Goal: Task Accomplishment & Management: Use online tool/utility

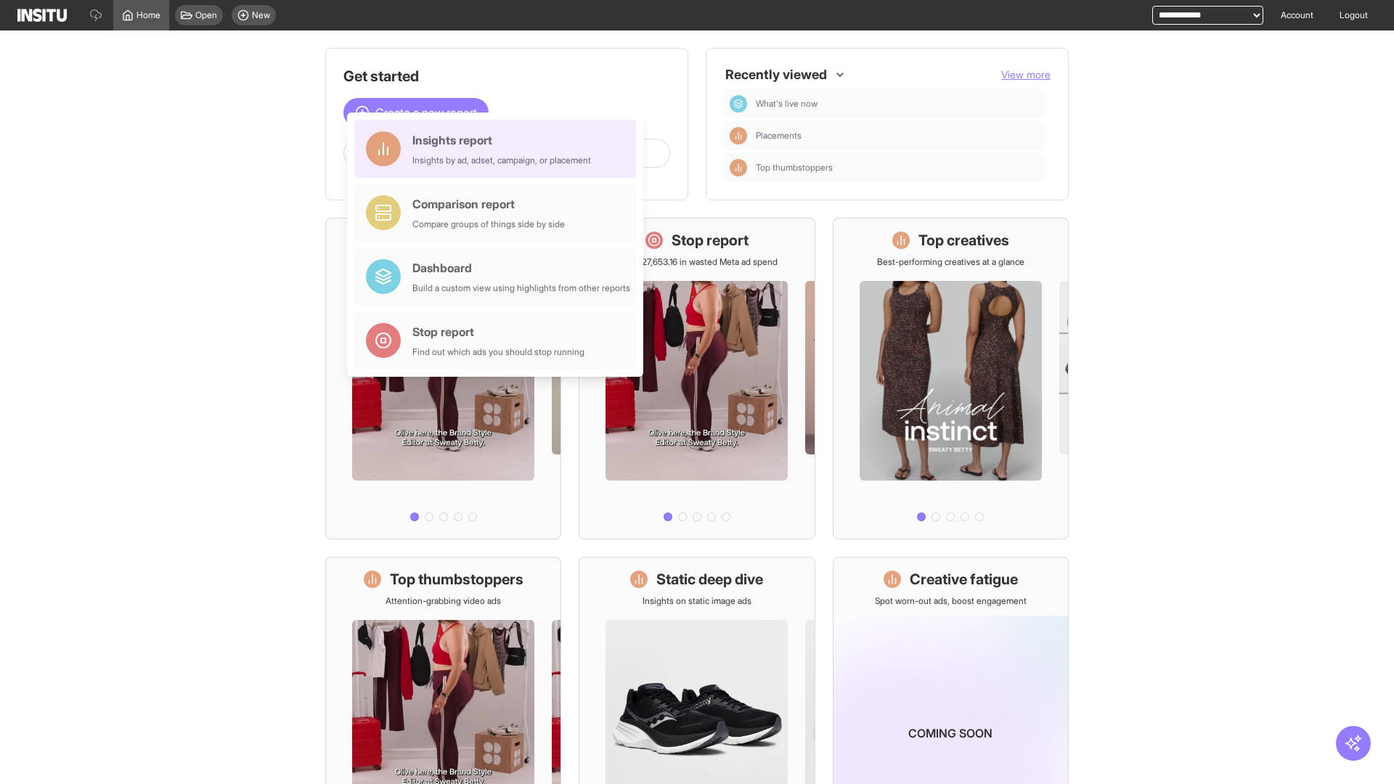
click at [499, 149] on div "Insights report Insights by ad, adset, campaign, or placement" at bounding box center [501, 148] width 179 height 35
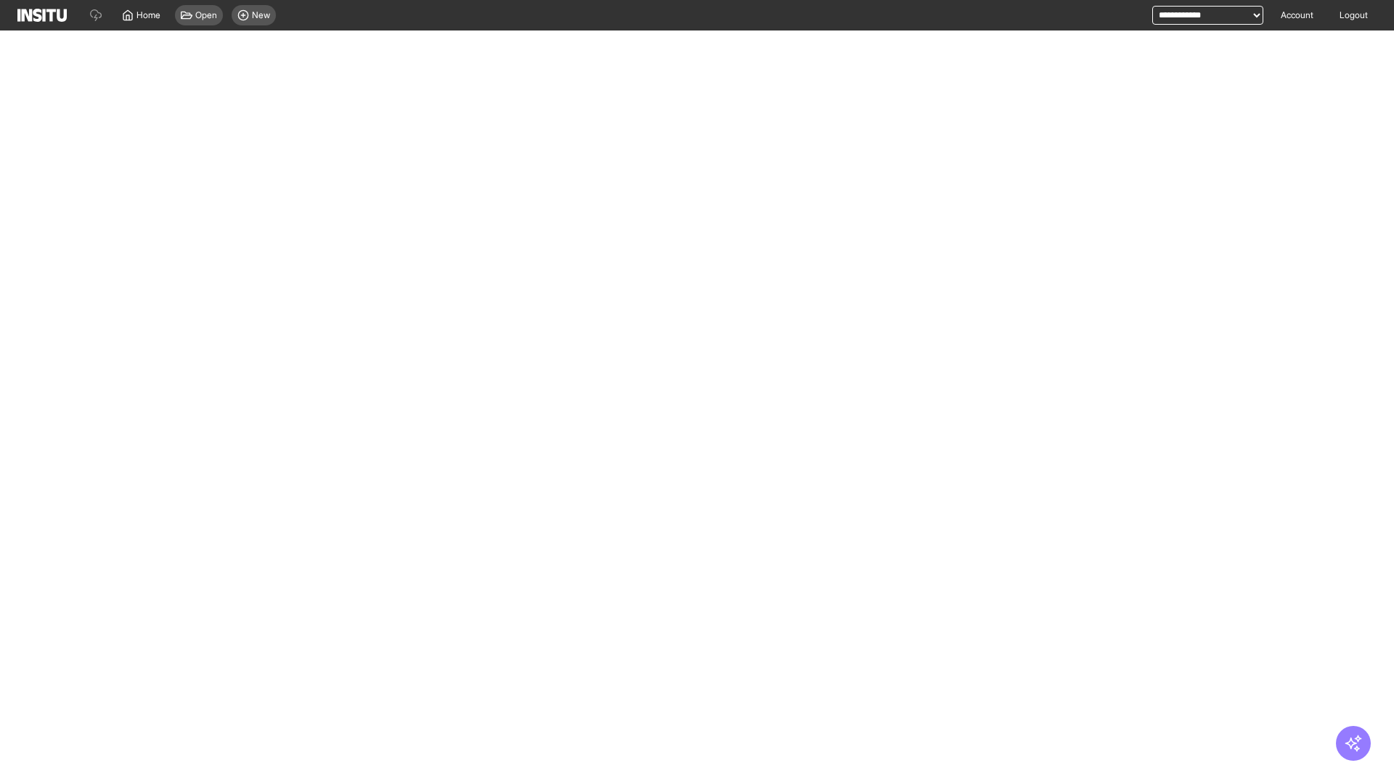
select select "**"
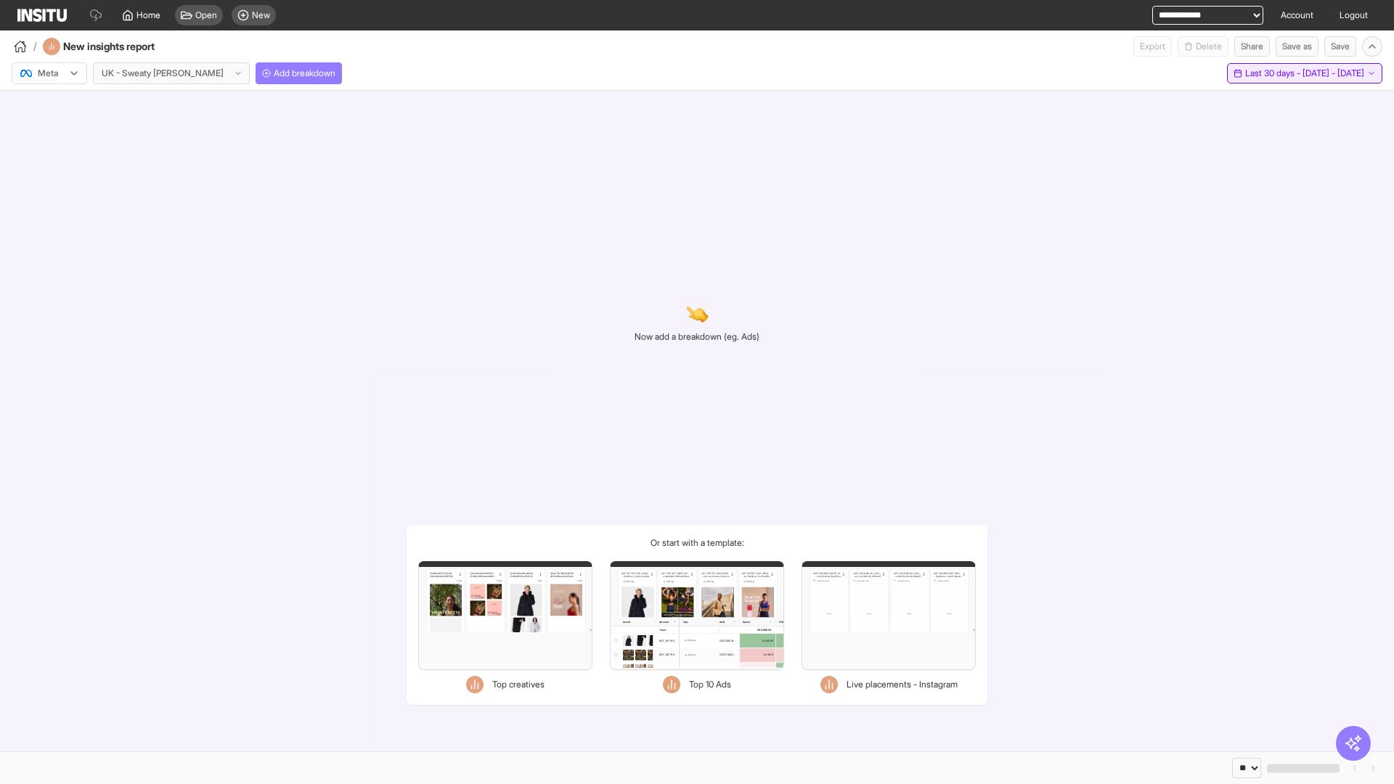
click at [1274, 73] on span "Last 30 days - [DATE] - [DATE]" at bounding box center [1304, 74] width 119 height 12
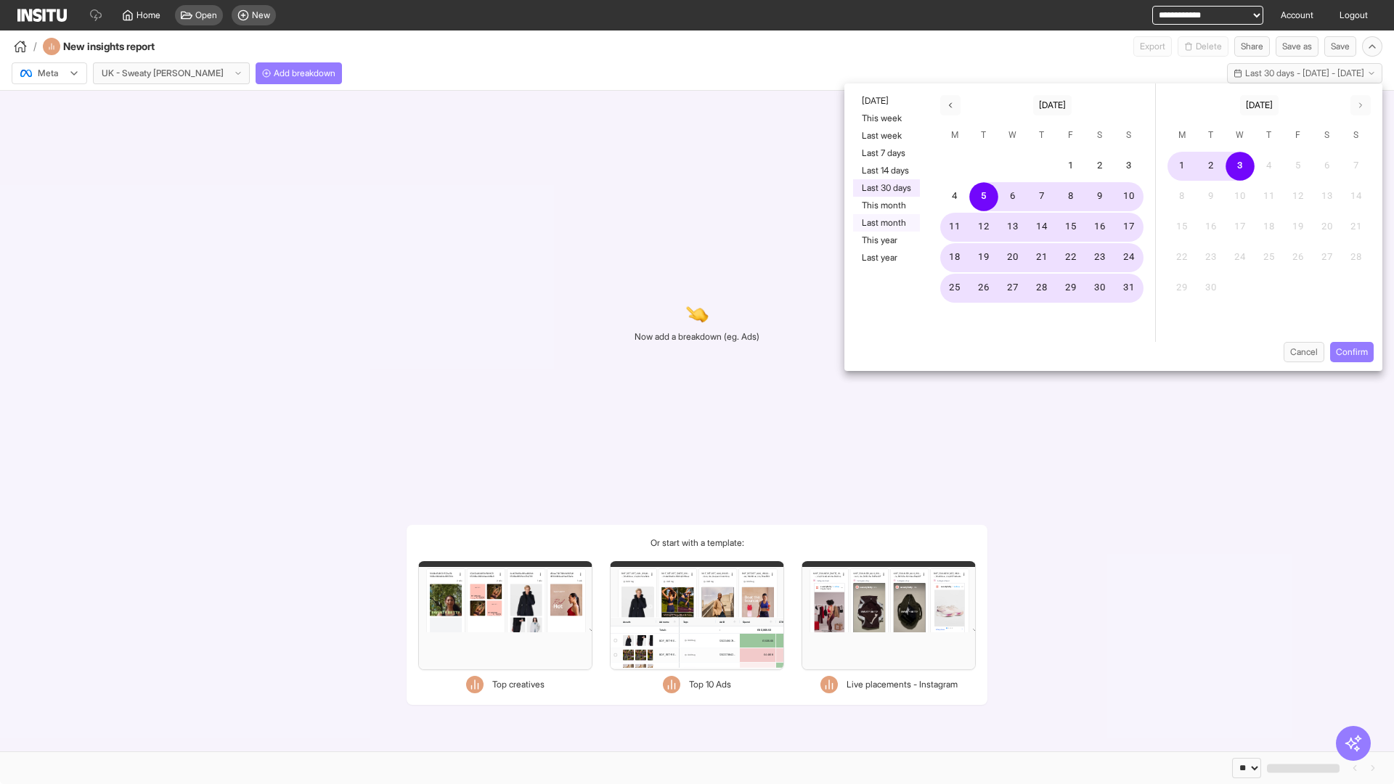
click at [885, 223] on button "Last month" at bounding box center [886, 222] width 67 height 17
